Goal: Task Accomplishment & Management: Manage account settings

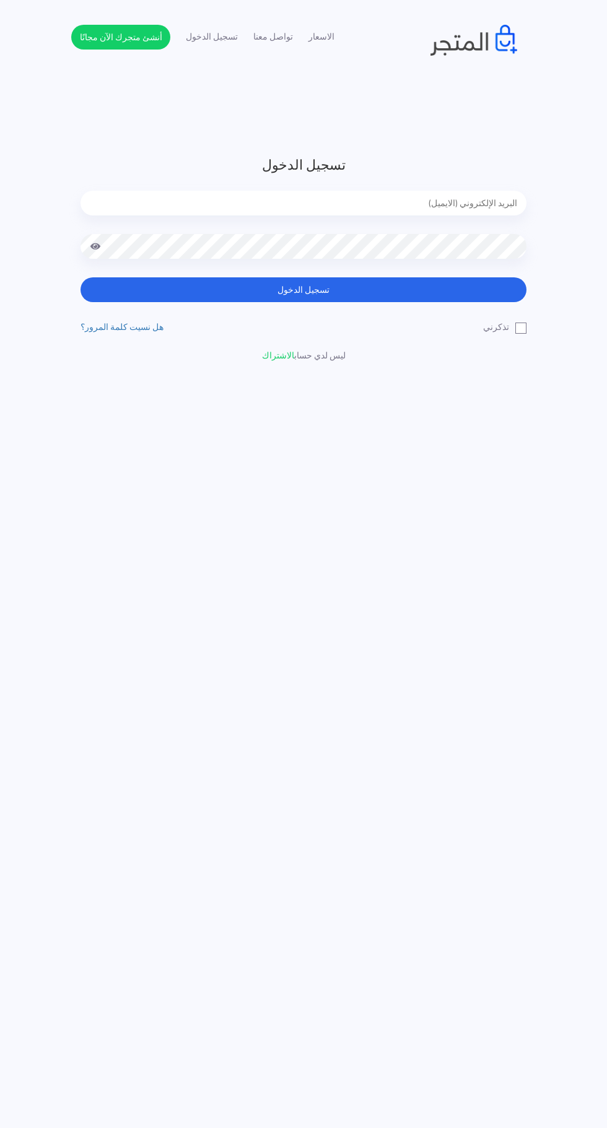
type input "[EMAIL_ADDRESS][DOMAIN_NAME]"
click at [81, 277] on button "تسجيل الدخول" at bounding box center [304, 289] width 446 height 25
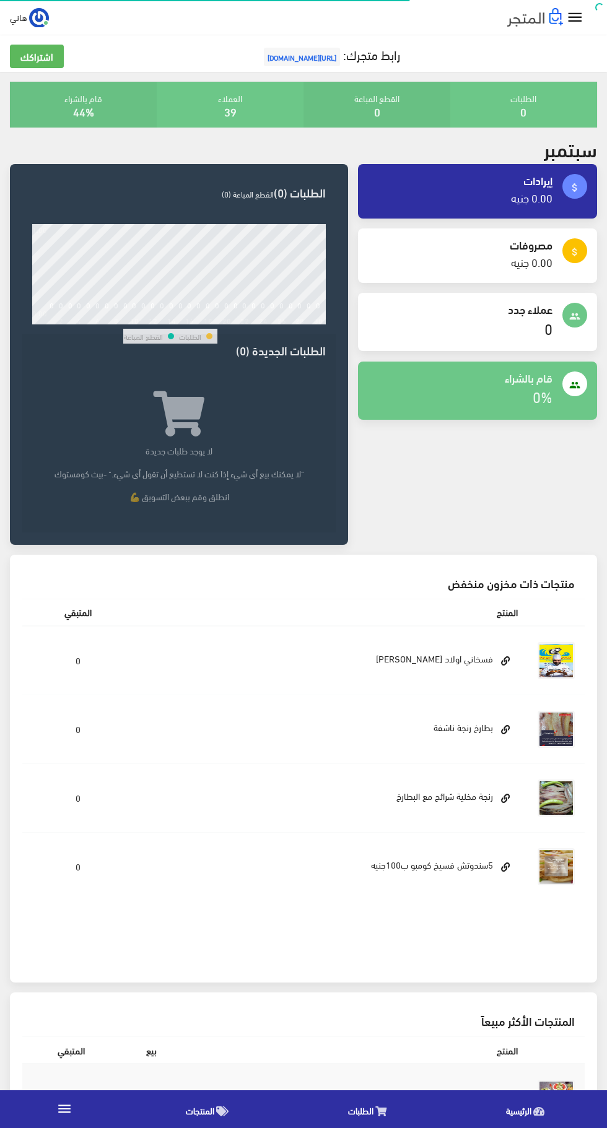
click at [581, 19] on icon "" at bounding box center [575, 18] width 18 height 18
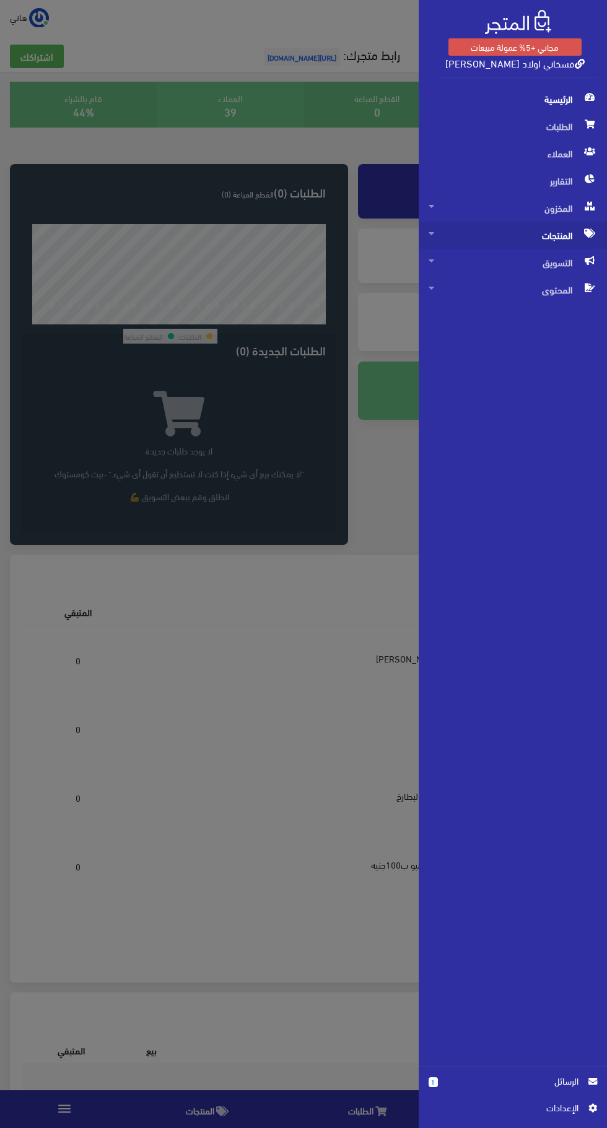
click at [589, 233] on icon at bounding box center [589, 233] width 11 height 9
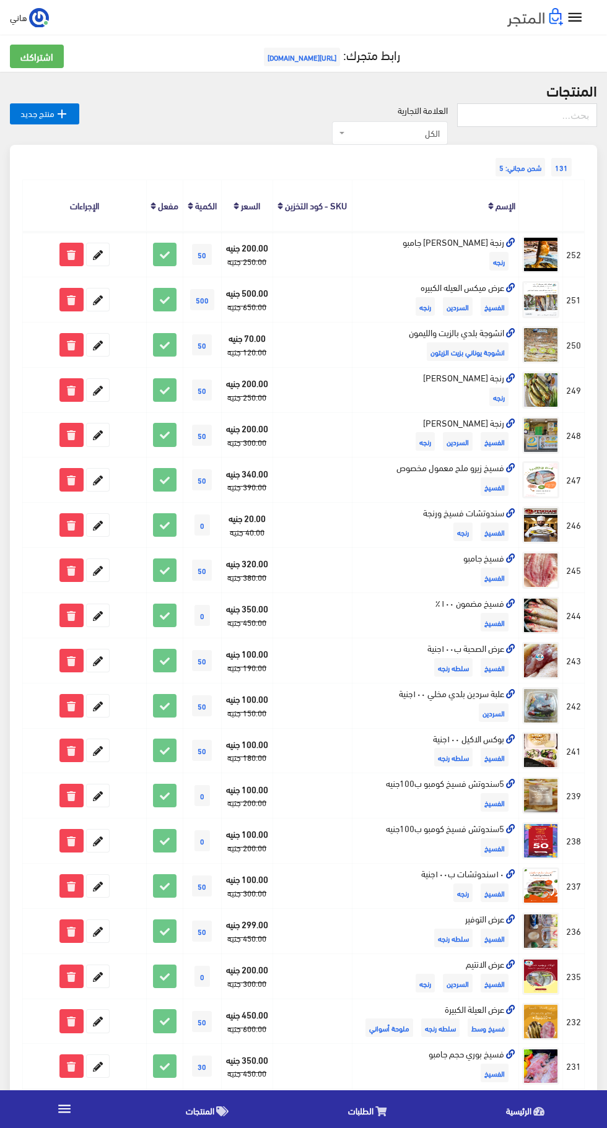
click at [388, 133] on span "الكل" at bounding box center [393, 133] width 92 height 12
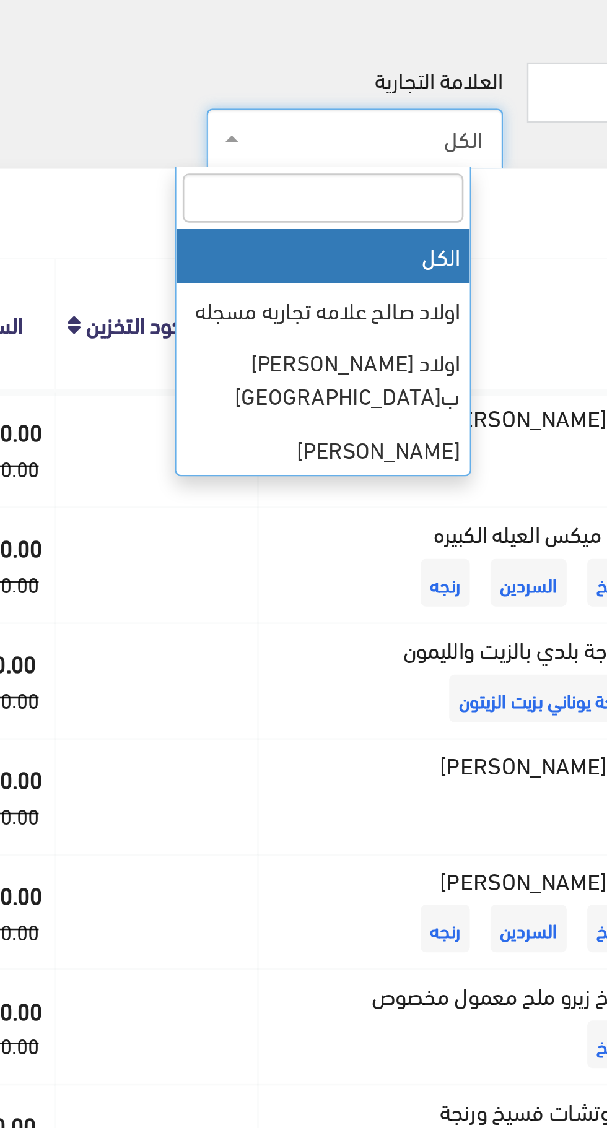
select select "[URL][DOMAIN_NAME]"
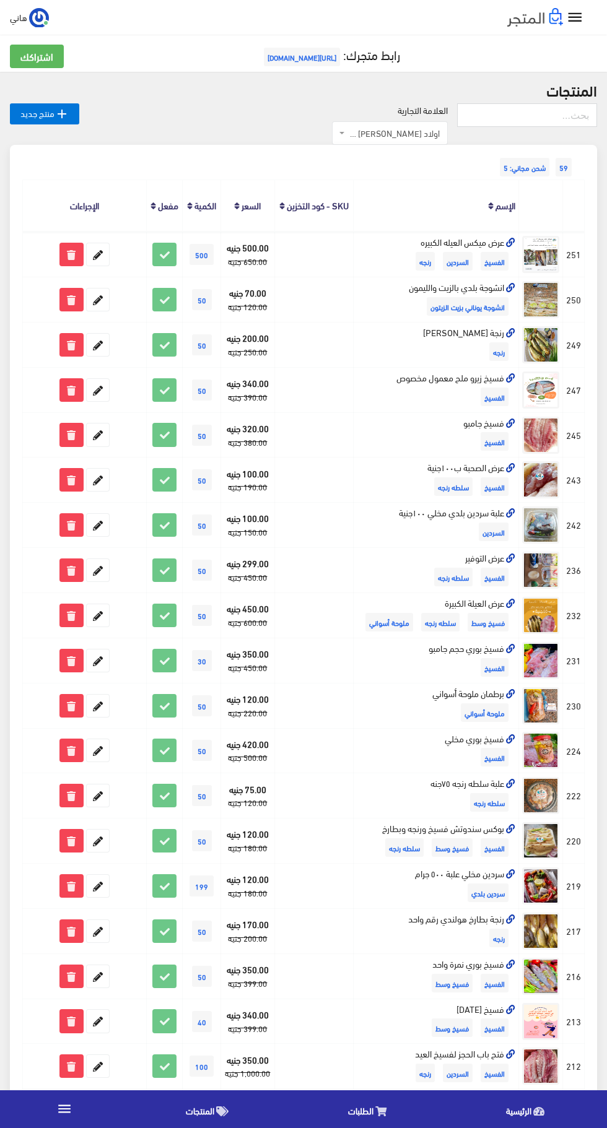
click at [388, 133] on span "اولاد رجب صالح بطنطا" at bounding box center [393, 133] width 92 height 12
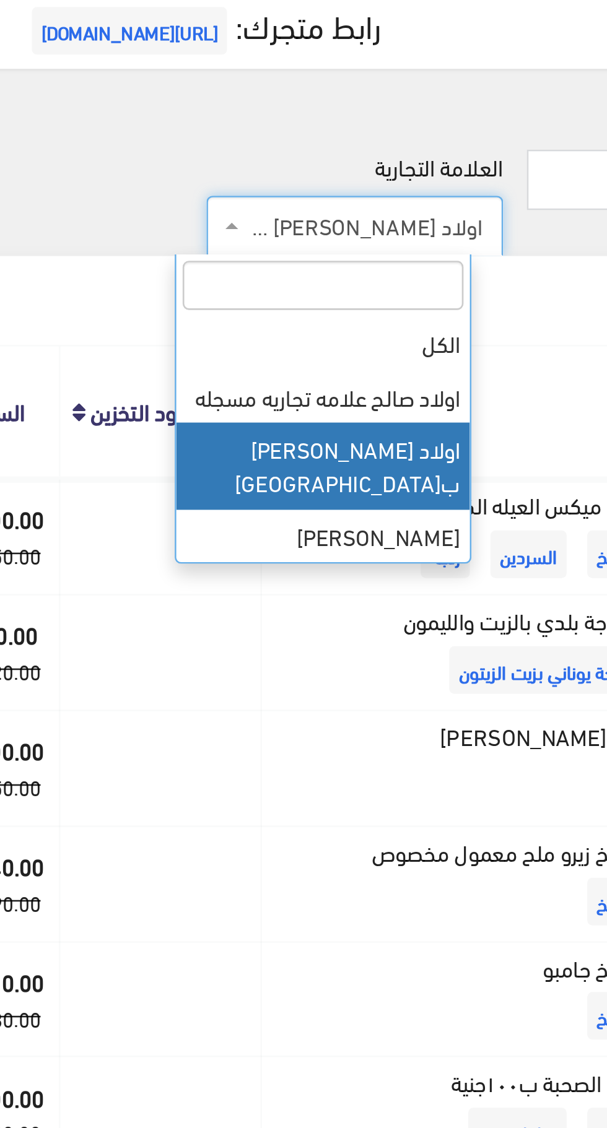
click at [445, 90] on h2 "المنتجات" at bounding box center [303, 90] width 587 height 16
